Goal: Task Accomplishment & Management: Use online tool/utility

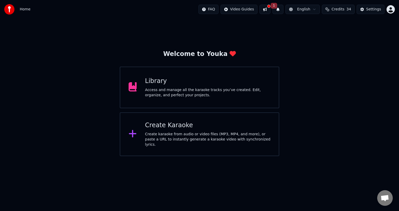
click at [178, 132] on div "Create Karaoke Create karaoke from audio or video files (MP3, MP4, and more), o…" at bounding box center [208, 134] width 126 height 26
click at [167, 125] on div "Create Karaoke" at bounding box center [208, 125] width 126 height 8
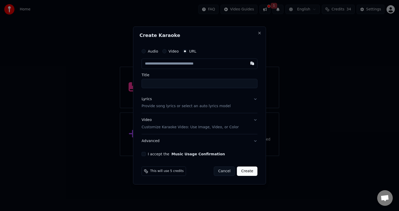
click at [165, 52] on button "Video" at bounding box center [165, 51] width 4 height 4
click at [158, 64] on div "Choose File" at bounding box center [156, 63] width 29 height 9
drag, startPoint x: 159, startPoint y: 85, endPoint x: 125, endPoint y: 83, distance: 33.6
click at [125, 83] on body "Home FAQ Video Guides 1 English Credits 34 Settings Welcome to Youka Library Ac…" at bounding box center [199, 78] width 399 height 156
paste input "**********"
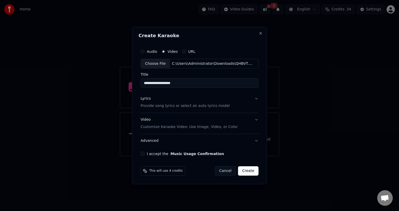
click at [154, 85] on input "**********" at bounding box center [200, 83] width 118 height 9
click at [166, 81] on input "**********" at bounding box center [200, 83] width 118 height 9
click at [178, 84] on input "**********" at bounding box center [200, 83] width 118 height 9
type input "**********"
click at [255, 99] on button "Lyrics Provide song lyrics or select an auto lyrics model" at bounding box center [200, 102] width 118 height 21
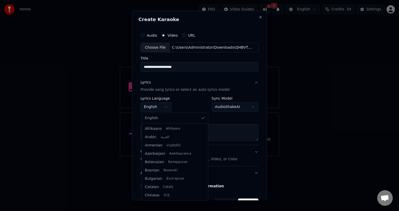
click at [165, 104] on body "**********" at bounding box center [199, 78] width 399 height 156
select select "**"
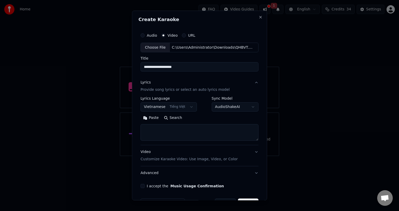
click at [171, 118] on button "Search" at bounding box center [172, 118] width 23 height 8
click at [184, 126] on textarea at bounding box center [200, 132] width 118 height 17
click at [155, 120] on button "Paste" at bounding box center [151, 118] width 21 height 8
type textarea "**********"
drag, startPoint x: 193, startPoint y: 129, endPoint x: 113, endPoint y: 134, distance: 80.2
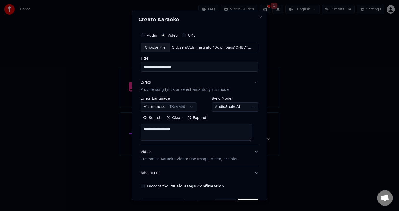
click at [113, 134] on body "**********" at bounding box center [199, 78] width 399 height 156
click at [174, 119] on button "Clear" at bounding box center [174, 118] width 21 height 8
click at [161, 129] on textarea at bounding box center [197, 132] width 112 height 17
click at [150, 115] on button "Paste" at bounding box center [151, 118] width 21 height 8
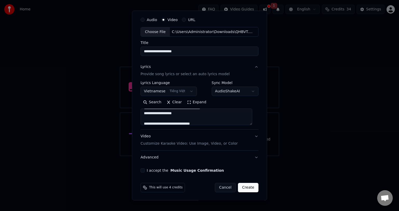
click at [145, 171] on button "I accept the Music Usage Confirmation" at bounding box center [143, 170] width 4 height 4
click at [245, 187] on button "Create" at bounding box center [248, 187] width 21 height 9
type textarea "**********"
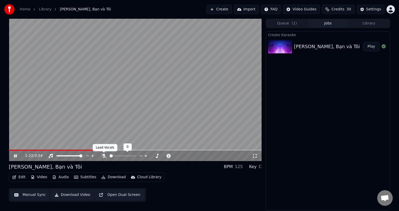
click at [102, 157] on icon at bounding box center [103, 156] width 5 height 4
click at [24, 148] on span at bounding box center [25, 149] width 3 height 3
click at [17, 155] on icon at bounding box center [19, 156] width 12 height 4
click at [9, 150] on span at bounding box center [10, 149] width 3 height 3
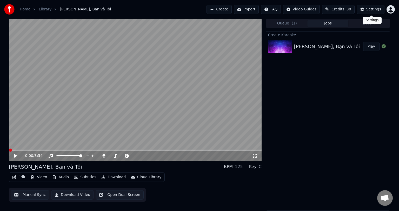
click at [369, 10] on div "Settings" at bounding box center [374, 9] width 15 height 5
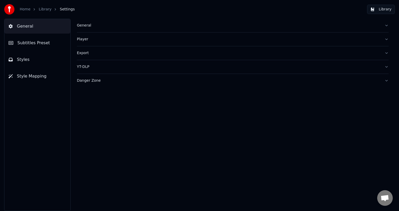
click at [18, 57] on span "Styles" at bounding box center [23, 59] width 13 height 6
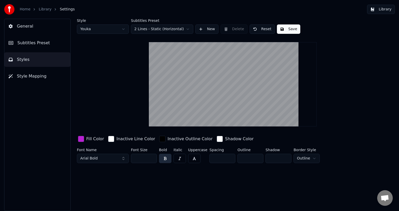
drag, startPoint x: 142, startPoint y: 158, endPoint x: 124, endPoint y: 158, distance: 18.2
click at [124, 158] on div "Font Name Arial Bold Font Size ** Bold Italic Uppercase Spacing * Outline * Sha…" at bounding box center [217, 156] width 280 height 17
type input "*"
type input "**"
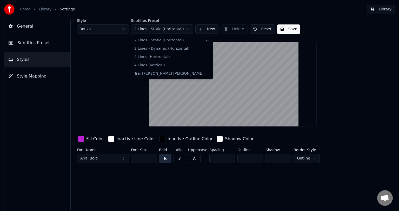
click at [188, 28] on html "Home Library Settings Library General Subtitles Preset Styles Style Mapping Sty…" at bounding box center [199, 105] width 399 height 211
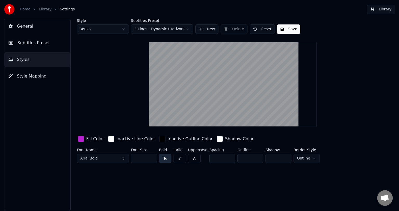
click at [186, 28] on html "Home Library Settings Library General Subtitles Preset Styles Style Mapping Sty…" at bounding box center [199, 105] width 399 height 211
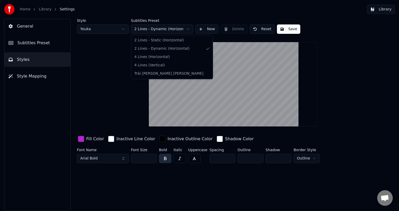
click at [186, 28] on html "Home Library Settings Library General Subtitles Preset Styles Style Mapping Sty…" at bounding box center [199, 105] width 399 height 211
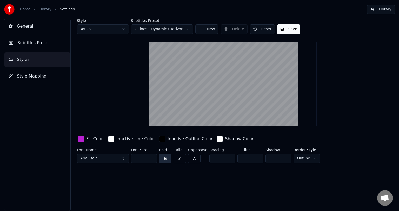
click at [287, 27] on button "Save" at bounding box center [288, 28] width 23 height 9
click at [53, 77] on button "Style Mapping" at bounding box center [37, 76] width 66 height 15
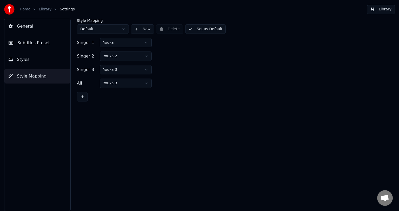
click at [45, 23] on button "General" at bounding box center [37, 26] width 66 height 15
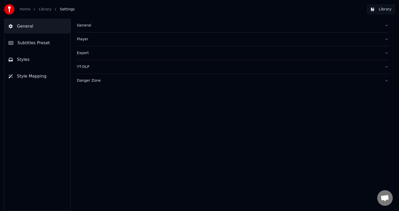
click at [385, 26] on button "General" at bounding box center [233, 26] width 312 height 14
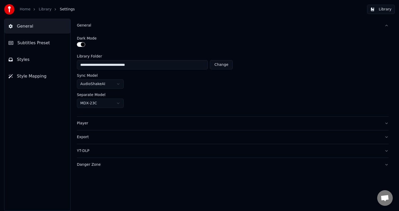
click at [39, 42] on span "Subtitles Preset" at bounding box center [33, 43] width 33 height 6
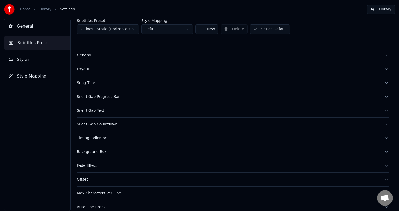
click at [382, 56] on button "General" at bounding box center [233, 56] width 312 height 14
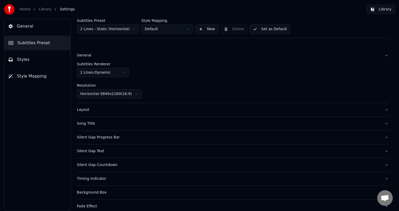
click at [379, 109] on button "Layout" at bounding box center [233, 110] width 312 height 14
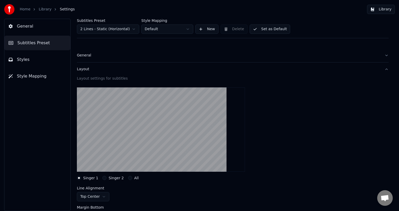
click at [103, 176] on button "Singer 2" at bounding box center [104, 178] width 4 height 4
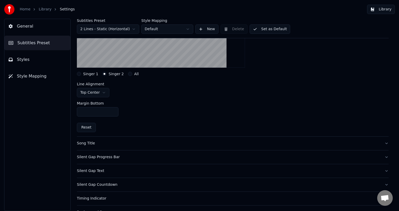
scroll to position [130, 0]
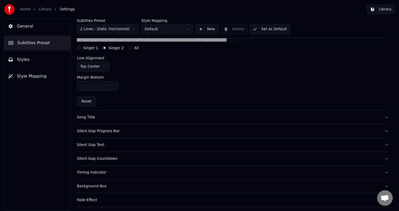
click at [380, 115] on button "Song Title" at bounding box center [233, 118] width 312 height 14
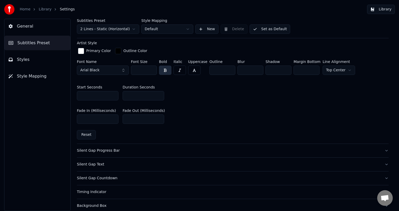
scroll to position [234, 0]
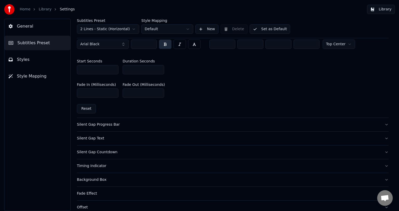
click at [380, 123] on button "Silent Gap Progress Bar" at bounding box center [233, 125] width 312 height 14
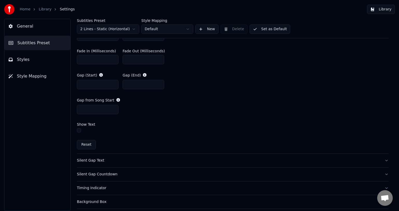
scroll to position [286, 0]
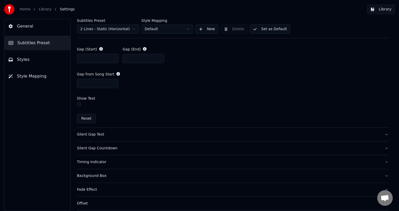
click at [86, 135] on div "Silent Gap Text" at bounding box center [229, 134] width 304 height 5
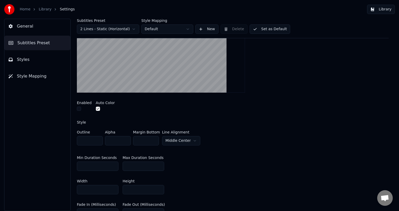
scroll to position [93, 0]
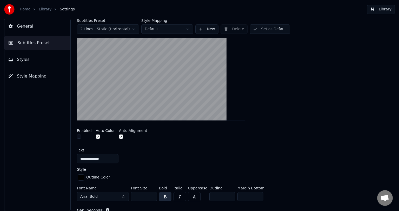
click at [79, 135] on button "button" at bounding box center [79, 136] width 4 height 4
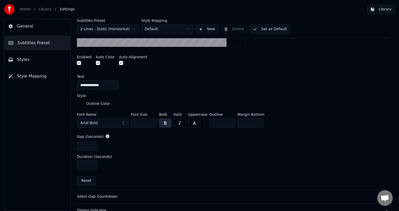
scroll to position [114, 0]
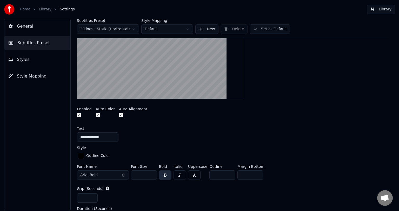
drag, startPoint x: 384, startPoint y: 10, endPoint x: 384, endPoint y: 7, distance: 3.6
click at [384, 7] on button "Library" at bounding box center [381, 9] width 28 height 9
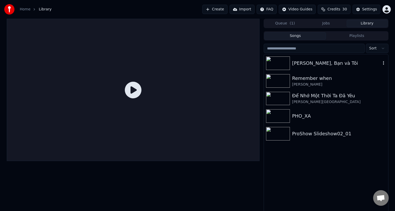
click at [336, 65] on div "[PERSON_NAME], Bạn và Tôi" at bounding box center [336, 63] width 89 height 7
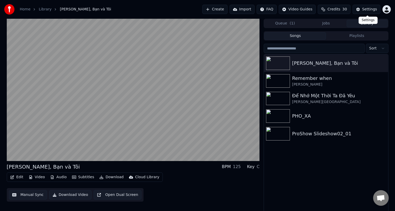
click at [369, 8] on div "Settings" at bounding box center [369, 9] width 15 height 5
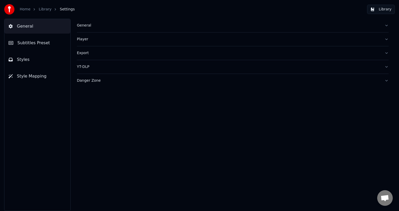
click at [387, 27] on button "General" at bounding box center [233, 26] width 312 height 14
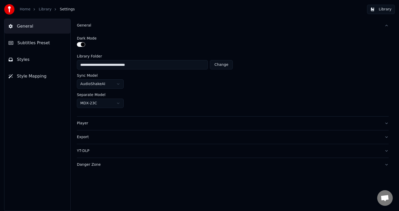
click at [387, 123] on button "Player" at bounding box center [233, 123] width 312 height 14
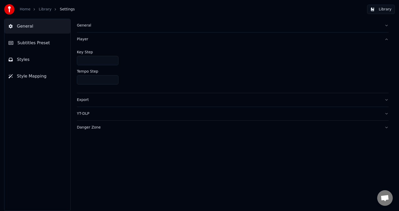
click at [384, 99] on button "Export" at bounding box center [233, 100] width 312 height 14
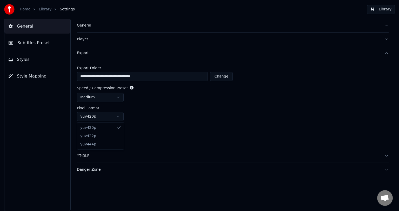
click at [118, 115] on html "**********" at bounding box center [199, 105] width 399 height 211
click at [382, 156] on button "YT-DLP" at bounding box center [233, 156] width 312 height 14
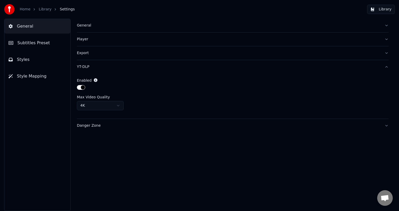
click at [388, 126] on button "Danger Zone" at bounding box center [233, 126] width 312 height 14
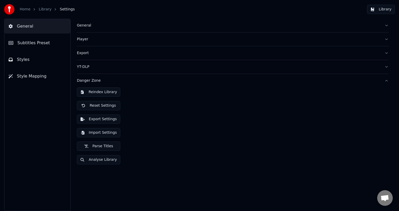
click at [26, 40] on span "Subtitles Preset" at bounding box center [33, 43] width 33 height 6
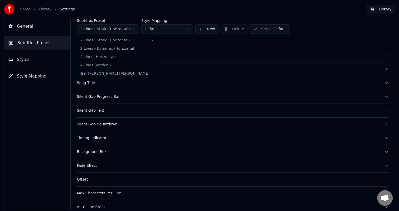
click at [135, 28] on html "Home Library Settings Library General Subtitles Preset Styles Style Mapping Sub…" at bounding box center [199, 105] width 399 height 211
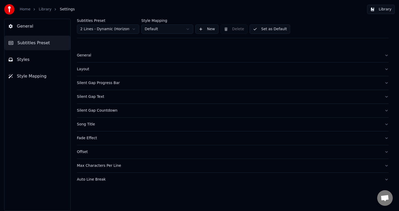
click at [263, 28] on button "Set as Default" at bounding box center [270, 28] width 41 height 9
click at [387, 122] on button "Song Title" at bounding box center [233, 125] width 312 height 14
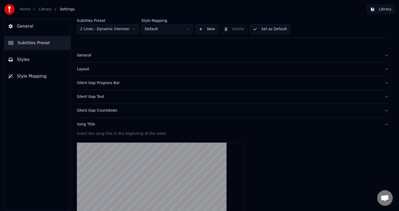
click at [22, 62] on span "Styles" at bounding box center [23, 59] width 13 height 6
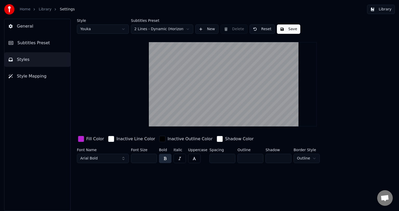
click at [31, 76] on span "Style Mapping" at bounding box center [32, 76] width 30 height 6
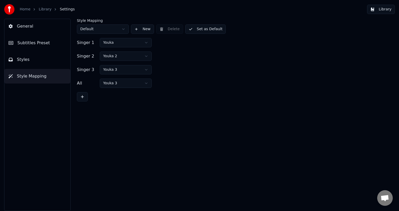
click at [380, 7] on button "Library" at bounding box center [381, 9] width 28 height 9
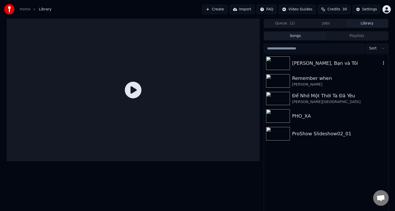
click at [350, 67] on div "[PERSON_NAME], Bạn và Tôi" at bounding box center [326, 63] width 124 height 18
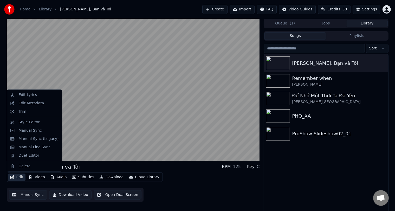
click at [17, 178] on button "Edit" at bounding box center [16, 176] width 17 height 7
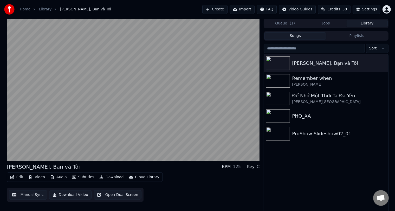
click at [0, 155] on div "[PERSON_NAME], Bạn và Tôi BPM 125 Key C Edit Video Audio Subtitles Download Clo…" at bounding box center [197, 115] width 395 height 193
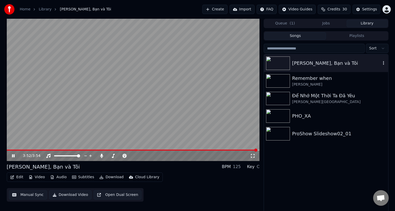
click at [322, 62] on div "[PERSON_NAME], Bạn và Tôi" at bounding box center [336, 63] width 89 height 7
click at [382, 63] on icon "button" at bounding box center [383, 63] width 5 height 4
click at [339, 64] on div "[PERSON_NAME], Bạn và Tôi" at bounding box center [336, 63] width 89 height 7
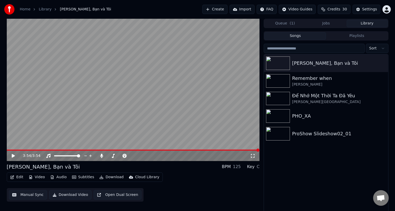
click at [83, 178] on button "Subtitles" at bounding box center [83, 176] width 26 height 7
drag, startPoint x: 219, startPoint y: 165, endPoint x: 221, endPoint y: 177, distance: 11.8
click at [221, 172] on div "[PERSON_NAME], Bạn và Tôi BPM 125 Key C Edit Video Audio Subtitles Download Clo…" at bounding box center [133, 182] width 253 height 38
click at [382, 63] on icon "button" at bounding box center [383, 63] width 5 height 4
click at [294, 36] on button "Songs" at bounding box center [295, 36] width 62 height 8
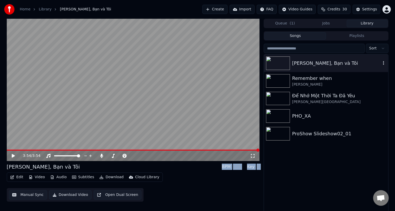
click at [327, 63] on div "[PERSON_NAME], Bạn và Tôi" at bounding box center [336, 63] width 89 height 7
click at [385, 64] on icon "button" at bounding box center [383, 63] width 5 height 4
click at [375, 86] on div "Open Directory" at bounding box center [376, 89] width 40 height 8
click at [383, 62] on icon "button" at bounding box center [383, 63] width 5 height 4
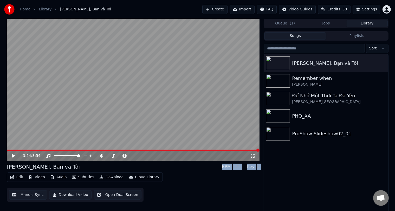
click at [77, 195] on button "Download Video" at bounding box center [70, 194] width 42 height 9
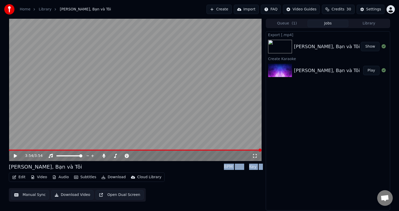
click at [374, 8] on div "Settings" at bounding box center [374, 9] width 15 height 5
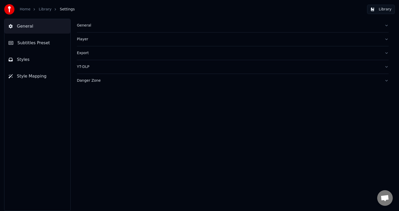
click at [387, 25] on button "General" at bounding box center [233, 26] width 312 height 14
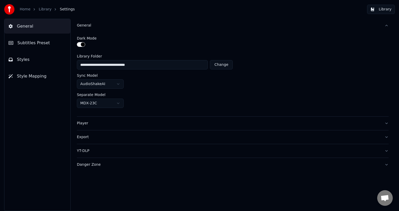
click at [383, 9] on button "Library" at bounding box center [381, 9] width 28 height 9
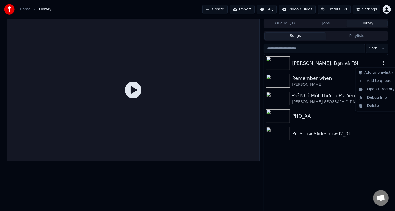
click at [381, 63] on icon "button" at bounding box center [383, 63] width 5 height 4
click at [350, 60] on div "[PERSON_NAME], Bạn và Tôi" at bounding box center [336, 63] width 89 height 7
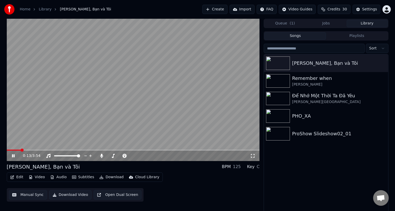
click at [14, 155] on icon at bounding box center [13, 155] width 3 height 3
click at [309, 65] on div "[PERSON_NAME], Bạn và Tôi" at bounding box center [336, 63] width 89 height 7
click at [101, 156] on icon at bounding box center [101, 156] width 3 height 4
click at [370, 8] on div "Settings" at bounding box center [369, 9] width 15 height 5
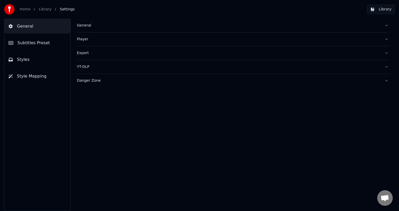
click at [385, 25] on button "General" at bounding box center [233, 26] width 312 height 14
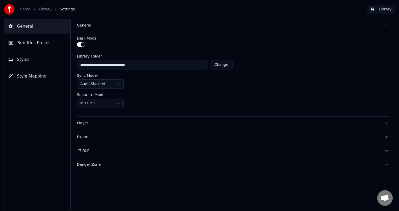
click at [385, 25] on button "General" at bounding box center [233, 26] width 312 height 14
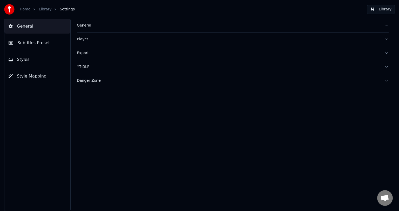
click at [42, 46] on button "Subtitles Preset" at bounding box center [37, 43] width 66 height 15
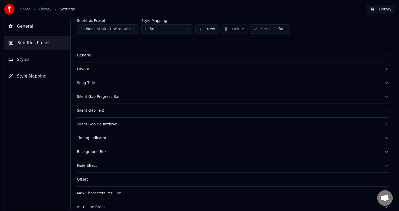
click at [383, 54] on button "General" at bounding box center [233, 56] width 312 height 14
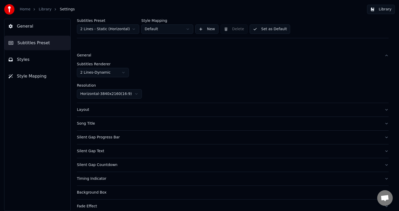
scroll to position [26, 0]
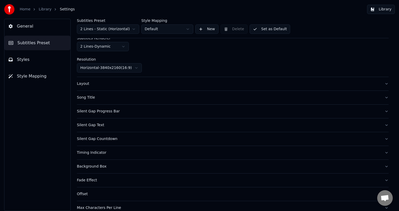
click at [382, 95] on button "Song Title" at bounding box center [233, 98] width 312 height 14
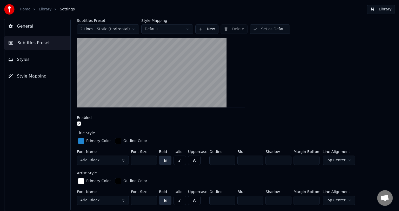
scroll to position [52, 0]
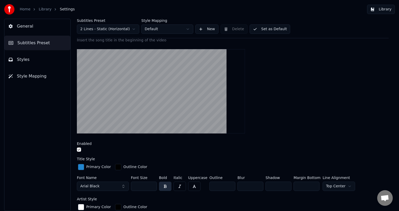
click at [79, 165] on div "button" at bounding box center [81, 167] width 6 height 6
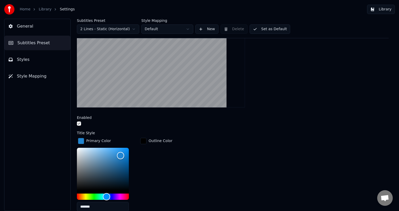
scroll to position [104, 0]
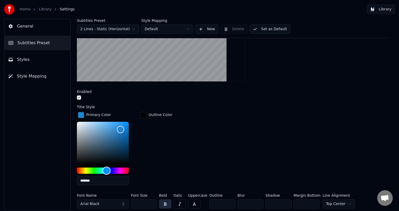
click at [119, 170] on div "Hue" at bounding box center [103, 170] width 52 height 6
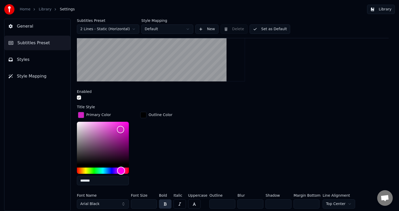
type input "*******"
click at [120, 170] on div "Hue" at bounding box center [120, 171] width 8 height 8
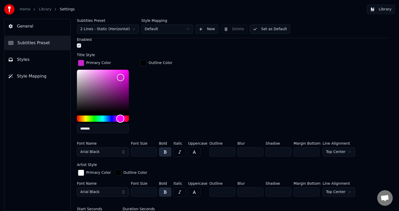
scroll to position [182, 0]
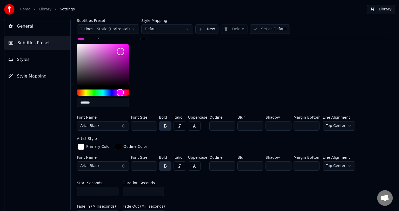
click at [151, 126] on input "***" at bounding box center [144, 125] width 26 height 9
type input "***"
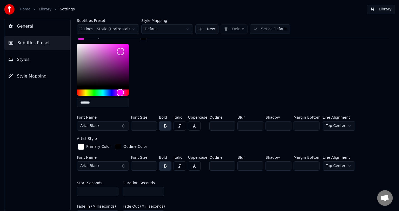
click at [151, 124] on input "***" at bounding box center [144, 125] width 26 height 9
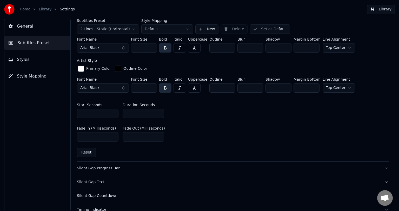
scroll to position [337, 0]
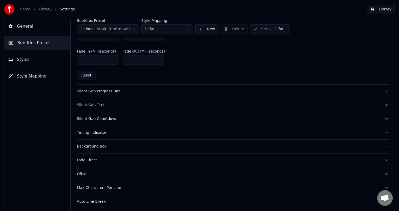
click at [381, 10] on button "Library" at bounding box center [381, 9] width 28 height 9
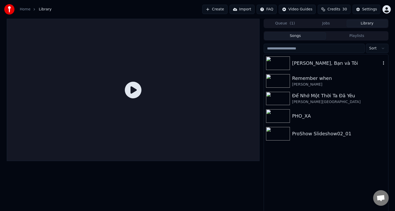
click at [317, 64] on div "[PERSON_NAME], Bạn và Tôi" at bounding box center [336, 63] width 89 height 7
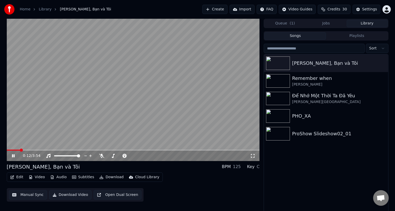
click at [14, 155] on icon at bounding box center [13, 155] width 3 height 3
click at [313, 65] on div "[PERSON_NAME], Bạn và Tôi" at bounding box center [336, 63] width 89 height 7
click at [383, 63] on icon "button" at bounding box center [383, 63] width 1 height 4
click at [382, 61] on button "button" at bounding box center [383, 63] width 5 height 6
click at [369, 24] on button "Library" at bounding box center [367, 24] width 41 height 8
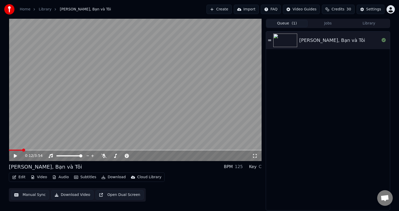
click at [282, 27] on button "Queue ( 1 )" at bounding box center [287, 24] width 41 height 8
click at [270, 40] on icon at bounding box center [269, 40] width 3 height 4
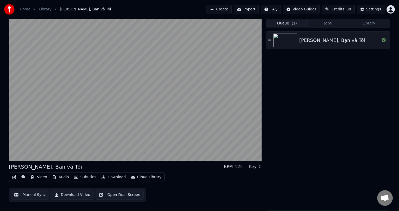
click at [270, 42] on icon at bounding box center [269, 40] width 3 height 4
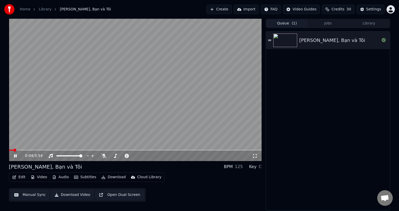
click at [142, 100] on video at bounding box center [135, 90] width 253 height 142
click at [286, 43] on img at bounding box center [286, 41] width 24 height 14
click at [378, 9] on div "Settings" at bounding box center [374, 9] width 15 height 5
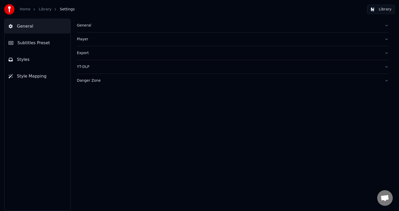
click at [35, 42] on span "Subtitles Preset" at bounding box center [33, 43] width 33 height 6
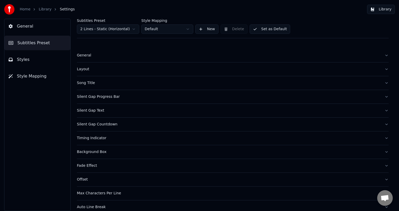
click at [379, 55] on button "General" at bounding box center [233, 56] width 312 height 14
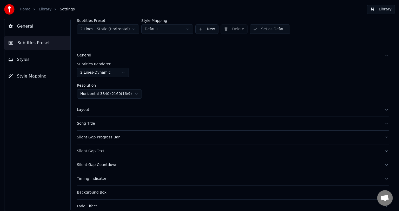
scroll to position [26, 0]
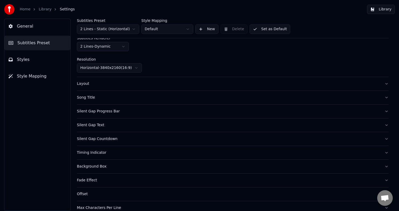
click at [83, 98] on div "Song Title" at bounding box center [229, 97] width 304 height 5
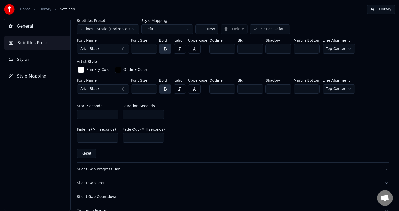
scroll to position [111, 0]
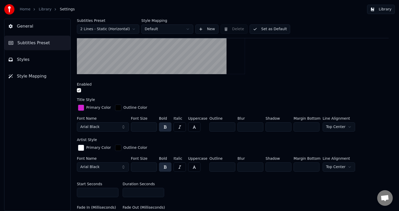
click at [123, 168] on button "Arial Black" at bounding box center [103, 166] width 52 height 9
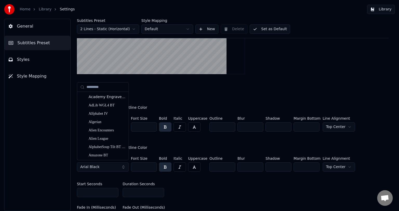
click at [177, 183] on div "Start Seconds * Duration Seconds *" at bounding box center [233, 189] width 312 height 23
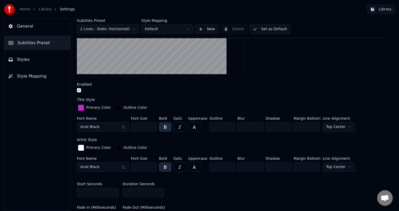
click at [152, 167] on input "***" at bounding box center [144, 166] width 26 height 9
click at [152, 166] on input "***" at bounding box center [144, 166] width 26 height 9
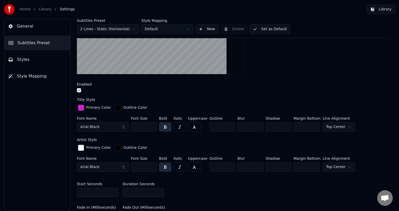
click at [152, 166] on input "***" at bounding box center [144, 166] width 26 height 9
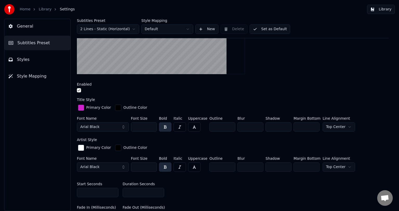
click at [152, 166] on input "***" at bounding box center [144, 166] width 26 height 9
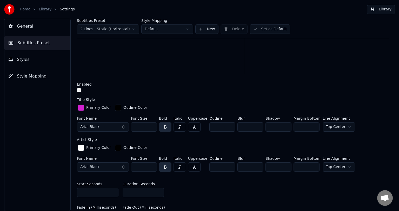
click at [152, 166] on input "***" at bounding box center [144, 166] width 26 height 9
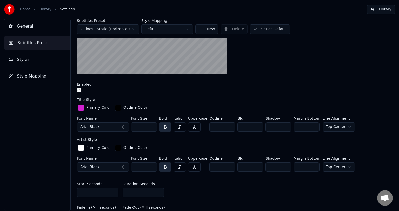
type input "***"
click at [152, 166] on input "***" at bounding box center [144, 166] width 26 height 9
click at [207, 185] on div "Start Seconds * Duration Seconds *" at bounding box center [233, 189] width 312 height 23
click at [271, 90] on div at bounding box center [233, 90] width 312 height 5
click at [26, 62] on span "Styles" at bounding box center [23, 59] width 13 height 6
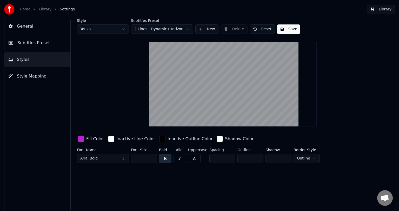
scroll to position [0, 0]
click at [25, 44] on span "Subtitles Preset" at bounding box center [33, 43] width 33 height 6
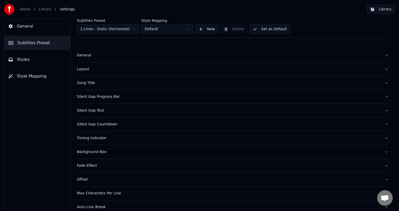
drag, startPoint x: 25, startPoint y: 28, endPoint x: 24, endPoint y: 25, distance: 2.8
click at [24, 25] on span "General" at bounding box center [25, 26] width 16 height 6
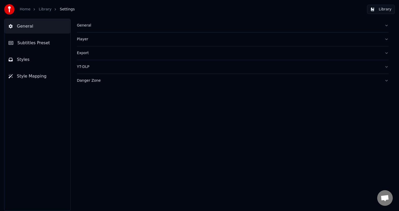
click at [382, 7] on button "Library" at bounding box center [381, 9] width 28 height 9
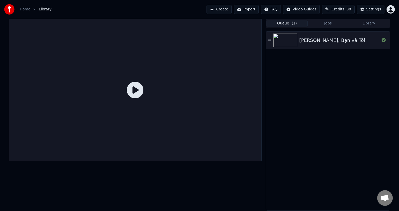
click at [288, 25] on button "Queue ( 1 )" at bounding box center [287, 24] width 41 height 8
click at [339, 41] on div "[PERSON_NAME], Bạn và Tôi" at bounding box center [333, 40] width 66 height 7
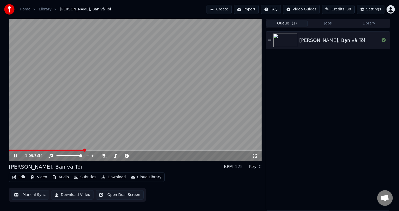
click at [13, 156] on icon at bounding box center [19, 156] width 12 height 4
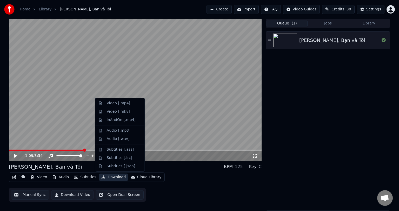
click at [111, 177] on button "Download" at bounding box center [113, 176] width 29 height 7
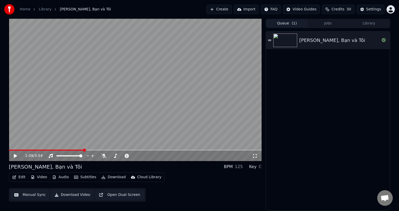
click at [188, 192] on div "Edit Video Audio Subtitles Download Cloud Library Manual Sync Download Video Op…" at bounding box center [135, 186] width 253 height 29
click at [70, 193] on button "Download Video" at bounding box center [72, 194] width 42 height 9
